Goal: Find specific page/section: Find specific page/section

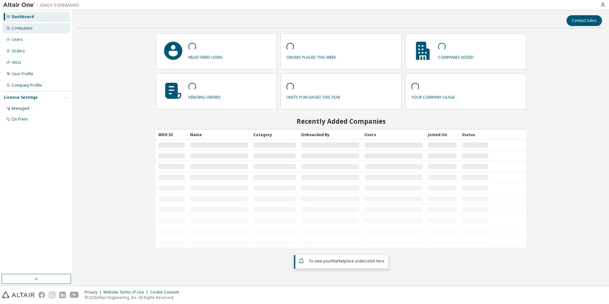
click at [44, 28] on div "Companies" at bounding box center [37, 28] width 68 height 10
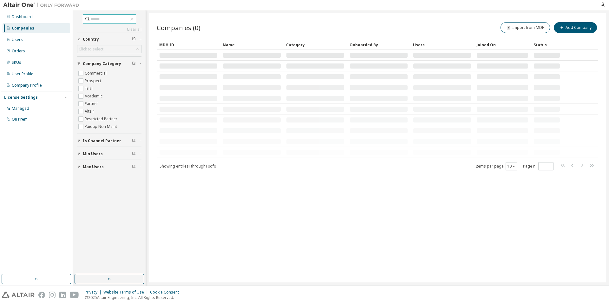
click at [101, 18] on input "text" at bounding box center [110, 19] width 38 height 6
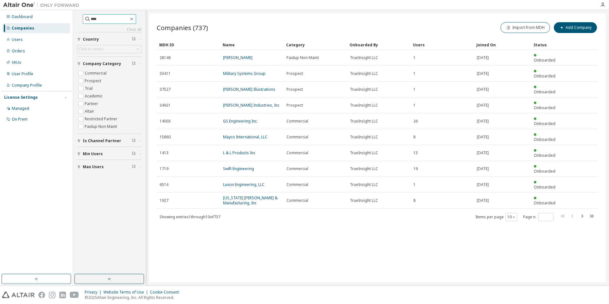
type input "****"
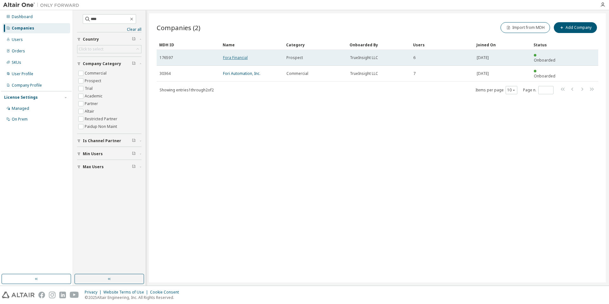
click at [239, 55] on link "Fora Financial" at bounding box center [235, 57] width 25 height 5
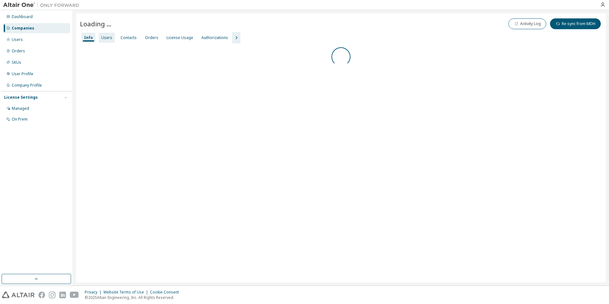
click at [107, 37] on div "Users" at bounding box center [106, 37] width 11 height 5
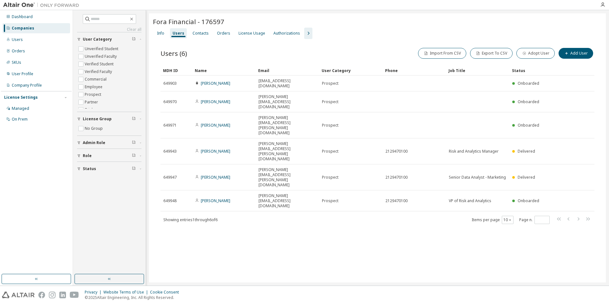
click at [170, 31] on div "Users" at bounding box center [178, 33] width 17 height 10
click at [271, 29] on div "Authorizations" at bounding box center [287, 33] width 32 height 10
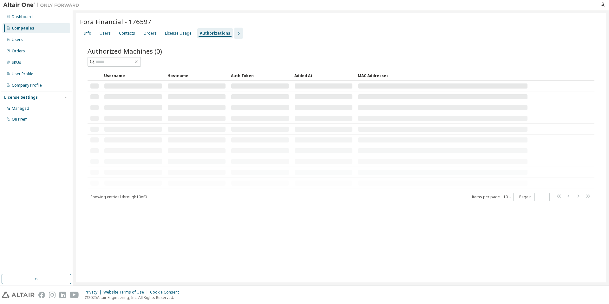
click at [268, 29] on div "Info Users Contacts Orders License Usage Authorizations" at bounding box center [341, 33] width 522 height 11
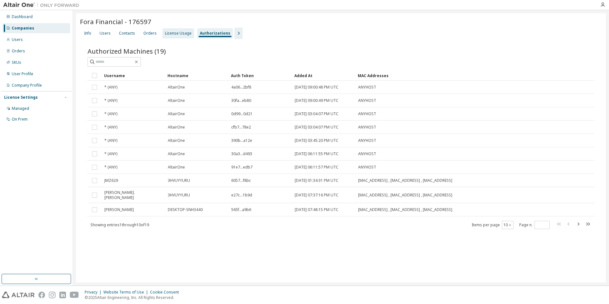
click at [184, 29] on div "License Usage" at bounding box center [178, 33] width 32 height 10
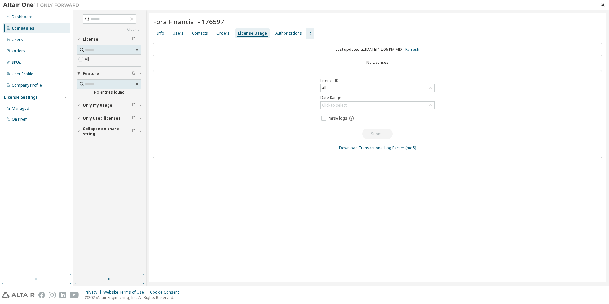
click at [316, 66] on div "Last updated at: Wed 2025-10-08 12:06 PM MDT Refresh No Licenses Licence ID All…" at bounding box center [377, 100] width 449 height 115
click at [180, 42] on div "Fora Financial - 176597 Clear Load Save Save As Field Operator Value Select fil…" at bounding box center [377, 147] width 456 height 269
click at [178, 36] on div "Users" at bounding box center [178, 33] width 16 height 10
